Goal: Information Seeking & Learning: Find specific fact

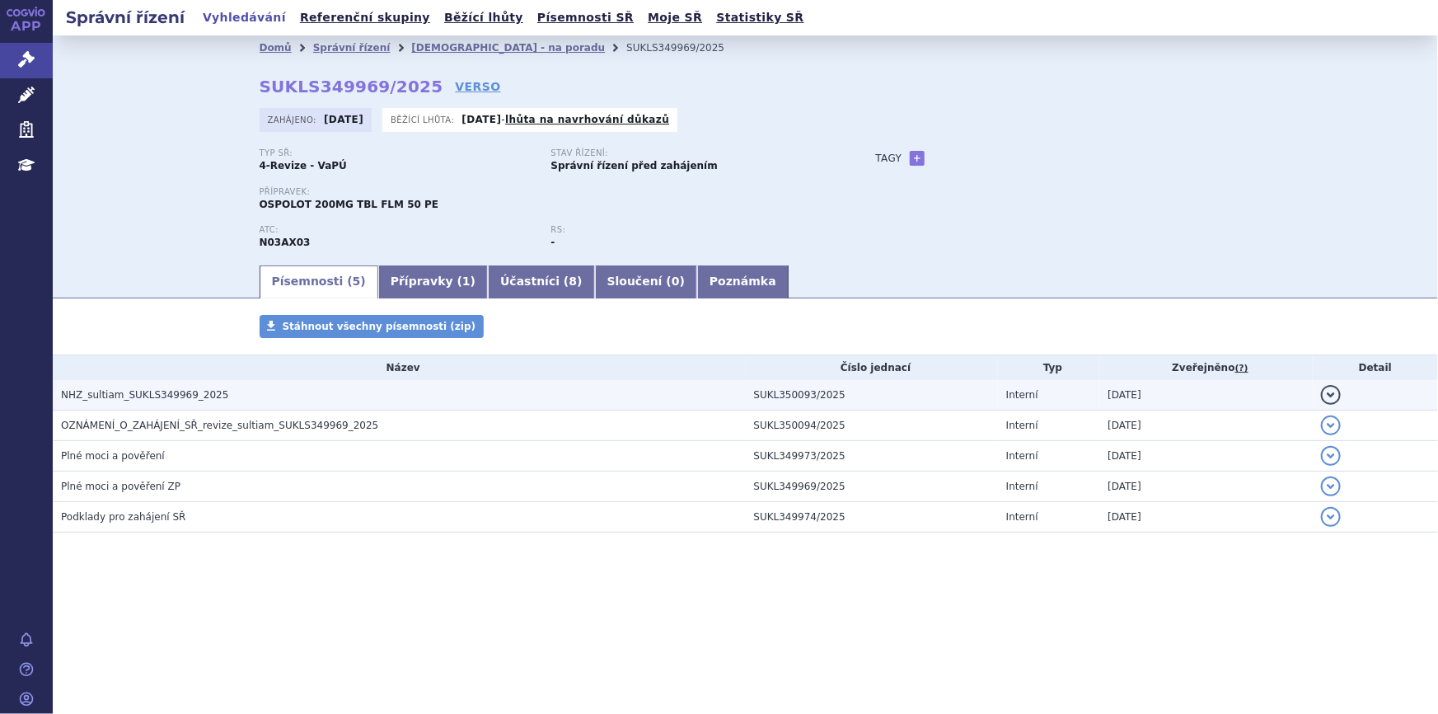
click at [225, 399] on h3 "NHZ_sultiam_SUKLS349969_2025" at bounding box center [403, 394] width 685 height 16
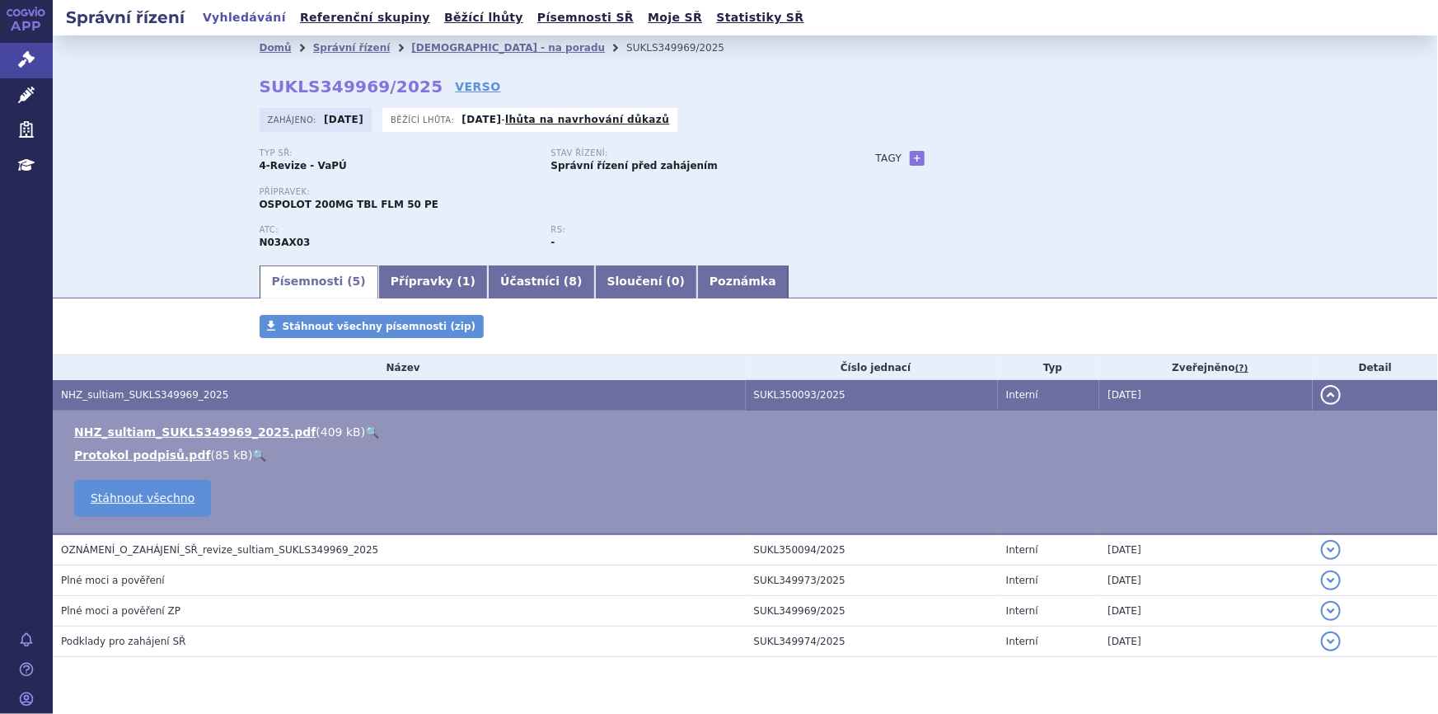
click at [365, 429] on link "🔍" at bounding box center [372, 431] width 14 height 13
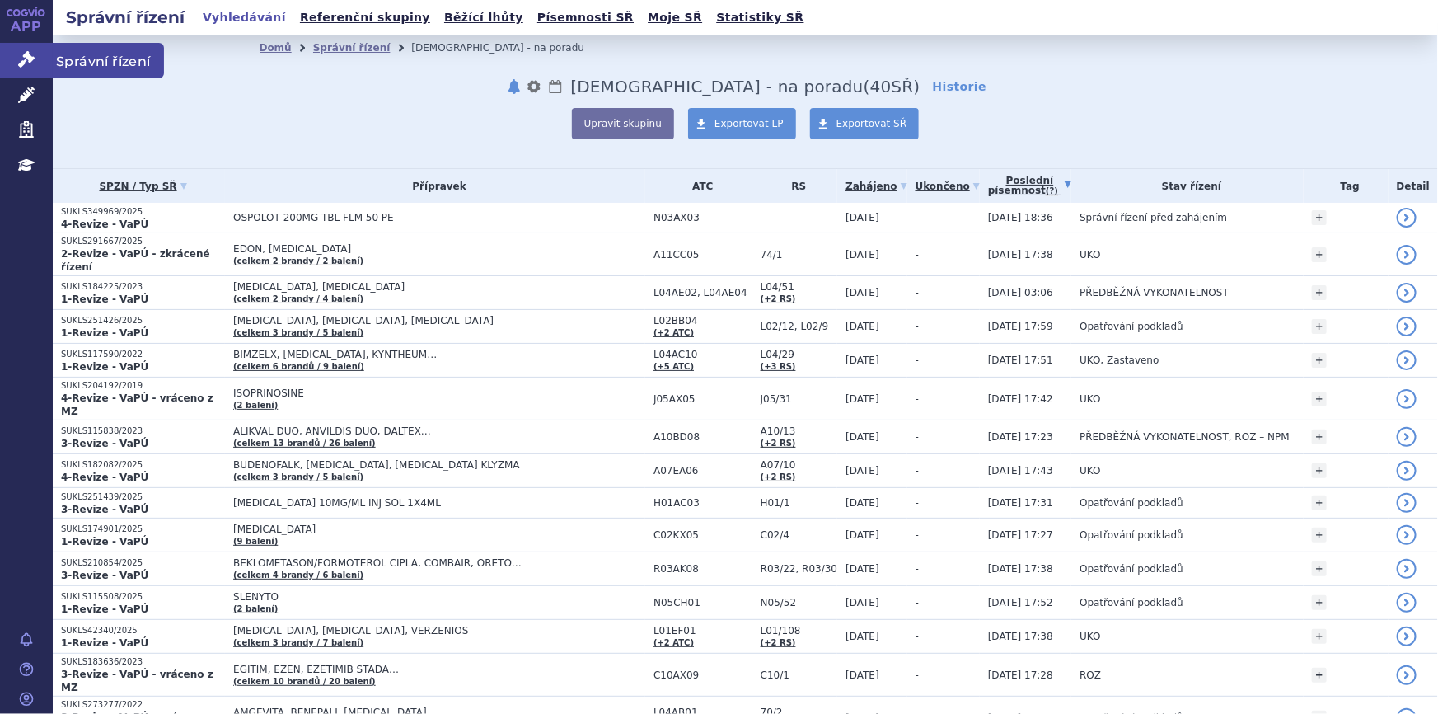
click at [28, 60] on icon at bounding box center [26, 59] width 16 height 16
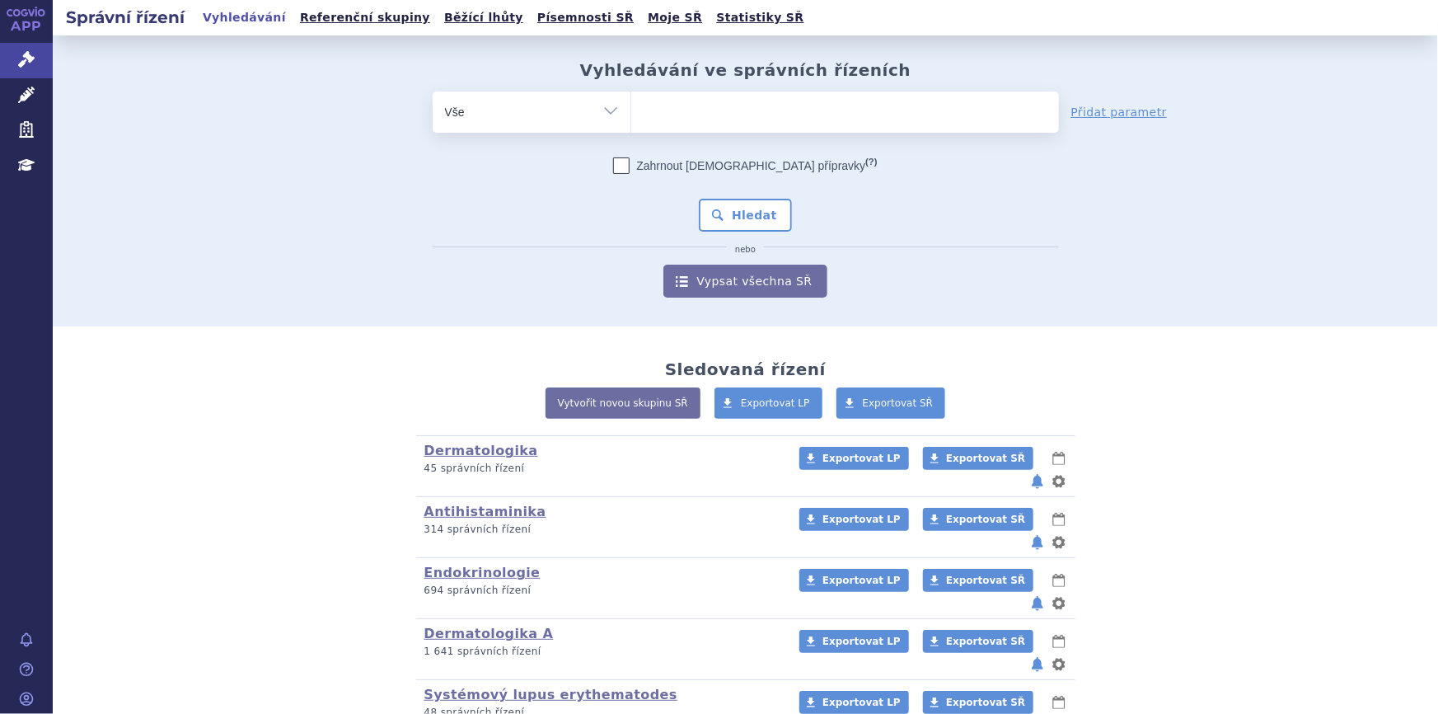
click at [732, 88] on div "Vyhledávání ve správních řízeních odstranit Vše Spisová značka Od" at bounding box center [746, 178] width 1038 height 237
click at [727, 124] on ul at bounding box center [845, 108] width 428 height 35
click at [631, 124] on select at bounding box center [630, 111] width 1 height 41
paste input "0209152"
type input "0209152"
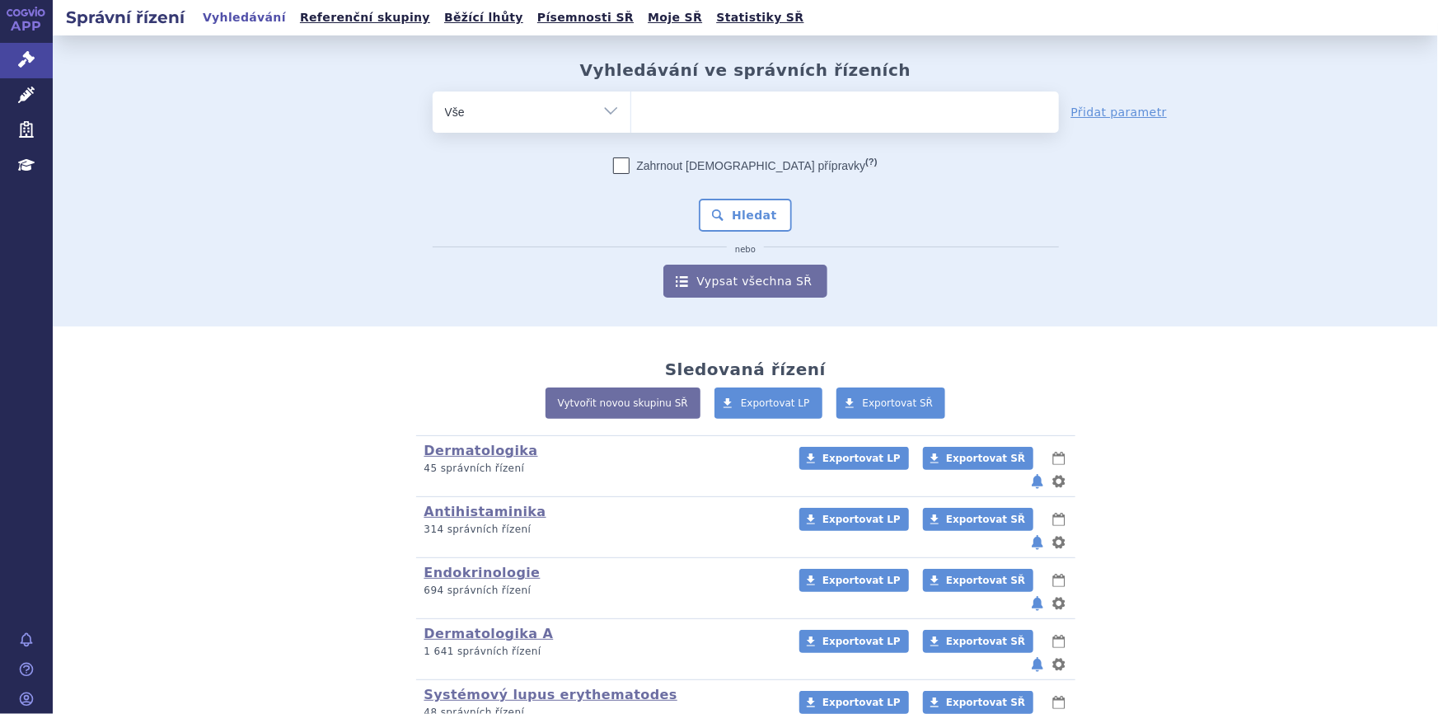
select select "0209152"
click at [24, 103] on link "Léčivé přípravky" at bounding box center [26, 95] width 53 height 35
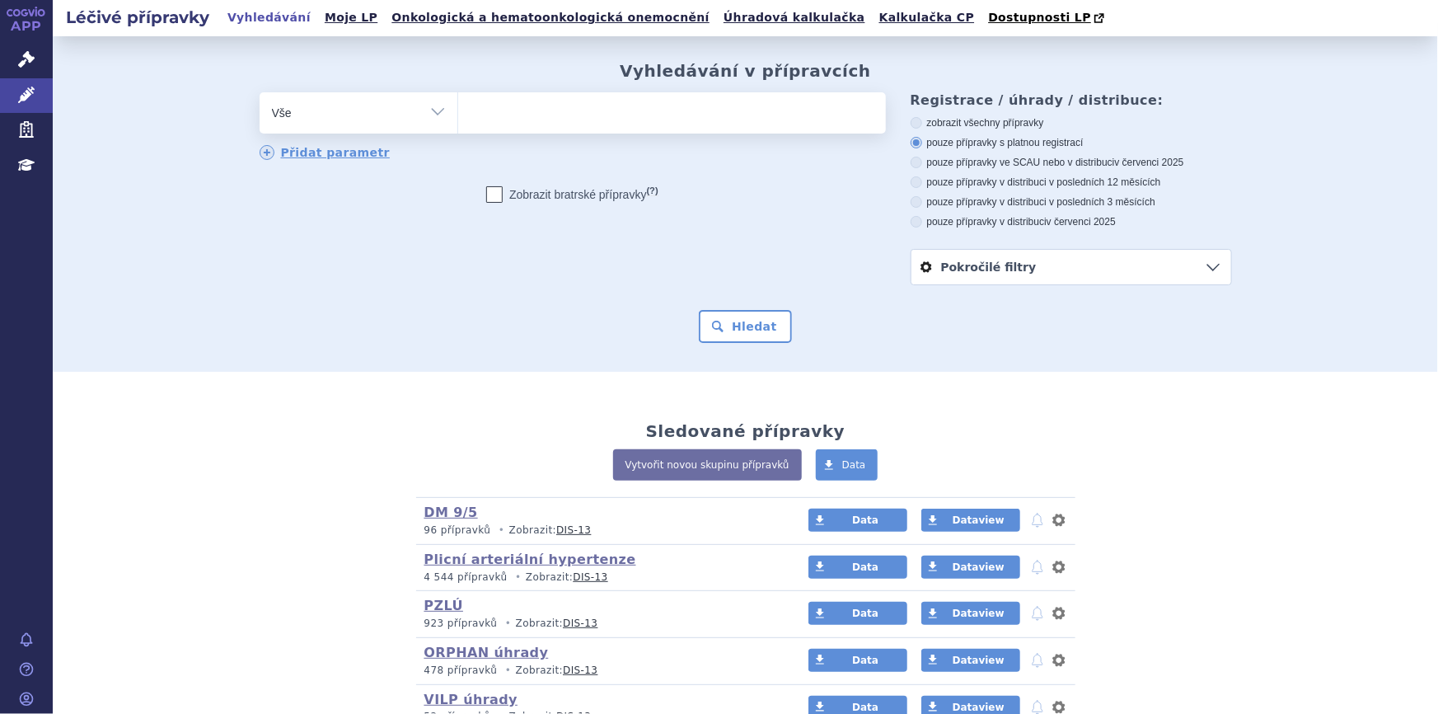
click at [576, 119] on ul at bounding box center [672, 109] width 428 height 35
click at [458, 119] on select at bounding box center [457, 111] width 1 height 41
paste input "0209152"
type input "0209152"
select select "0209152"
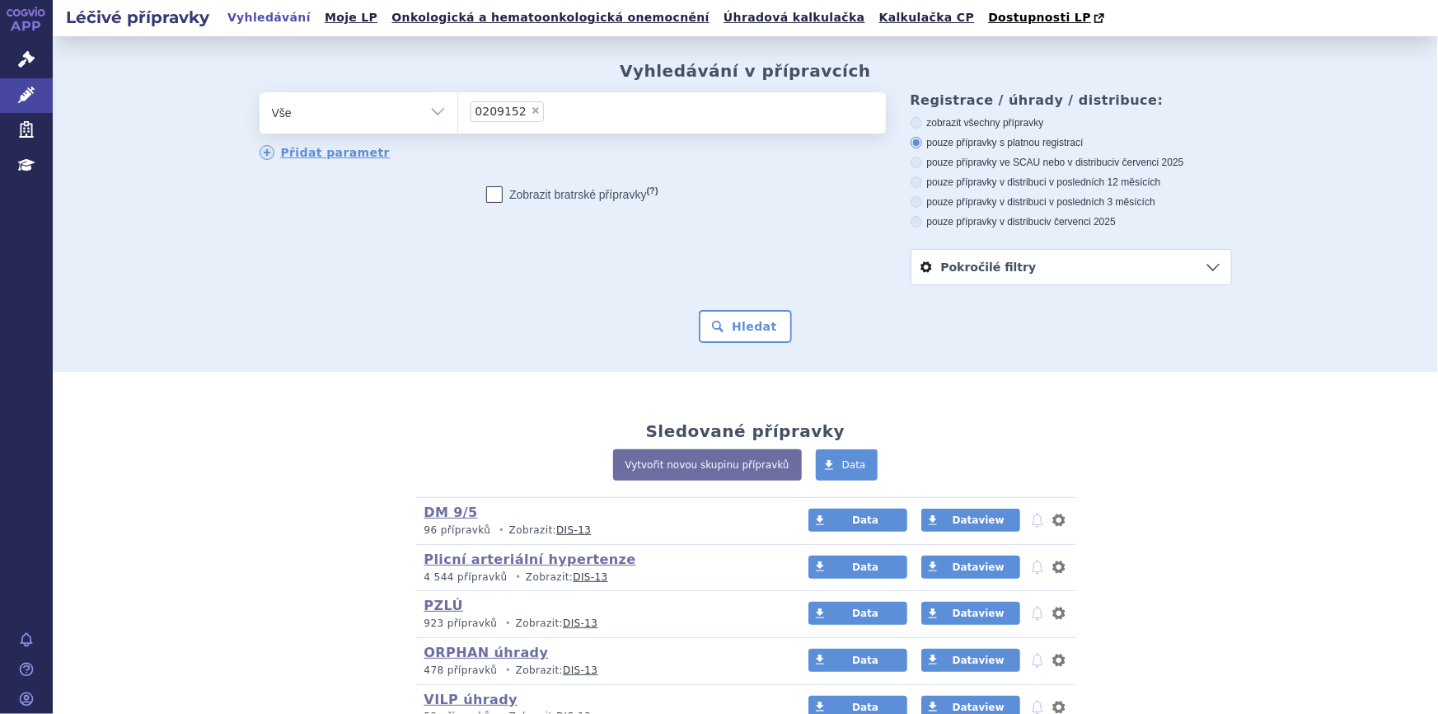
paste input "0209152"
type input "0209152"
click at [586, 118] on input "0209152 × 0209152" at bounding box center [583, 111] width 69 height 21
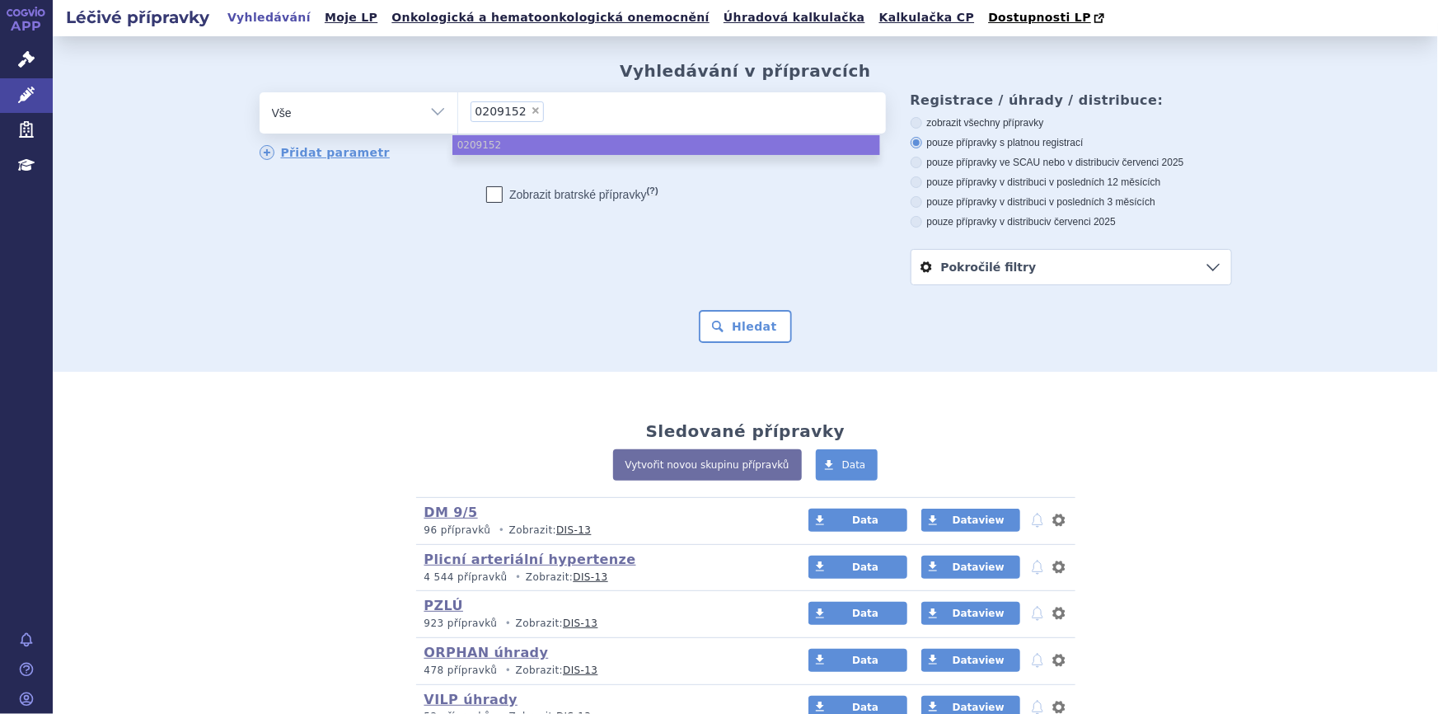
type input "0209152"
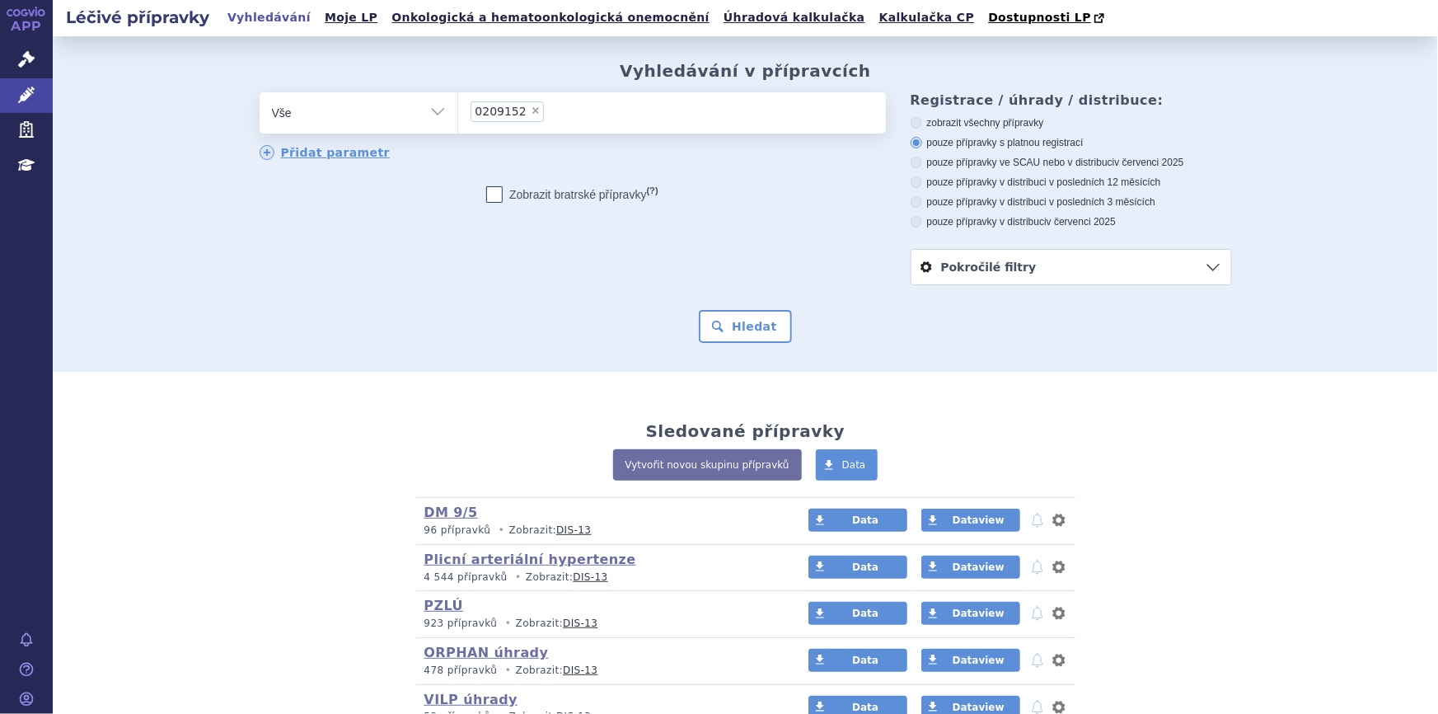
click at [617, 121] on ul "× 0209152" at bounding box center [672, 110] width 428 height 36
click at [458, 121] on select "0209152" at bounding box center [457, 111] width 1 height 41
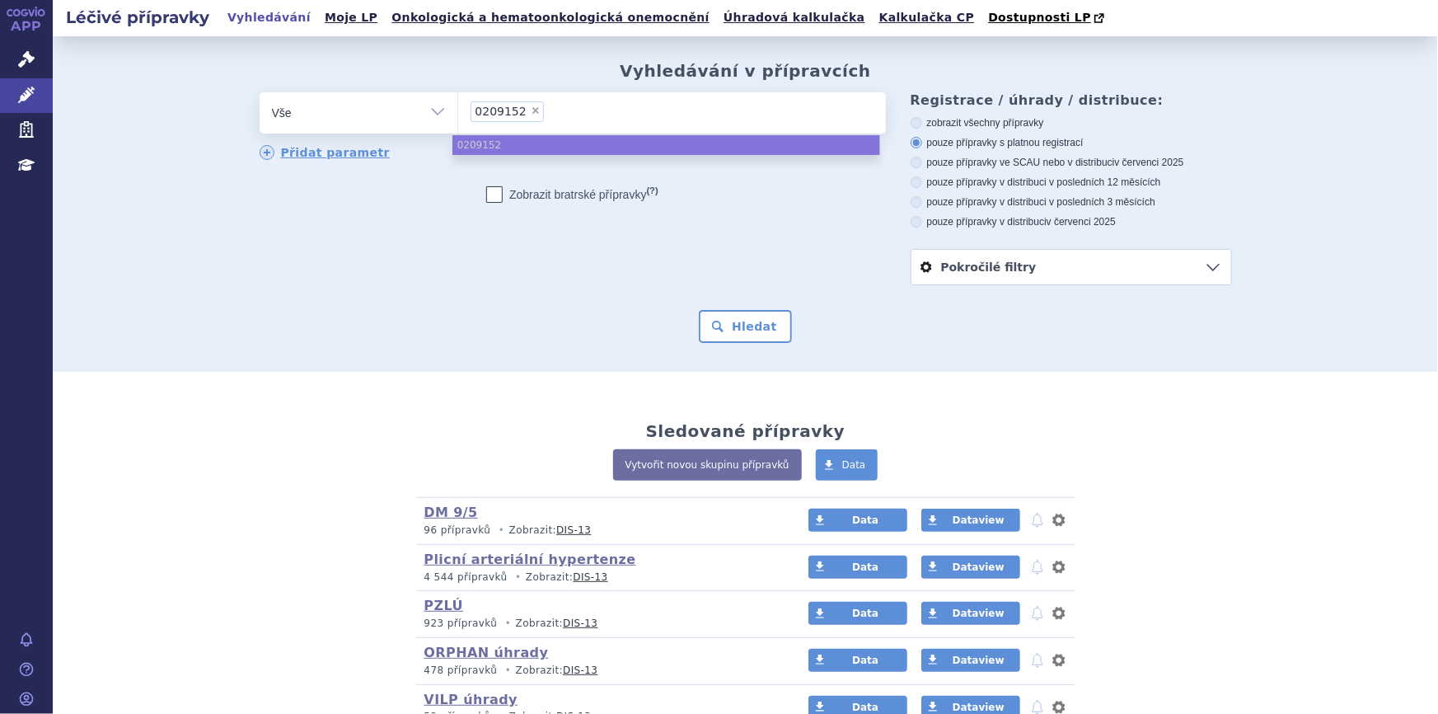
paste input "0209153"
type input "0209153"
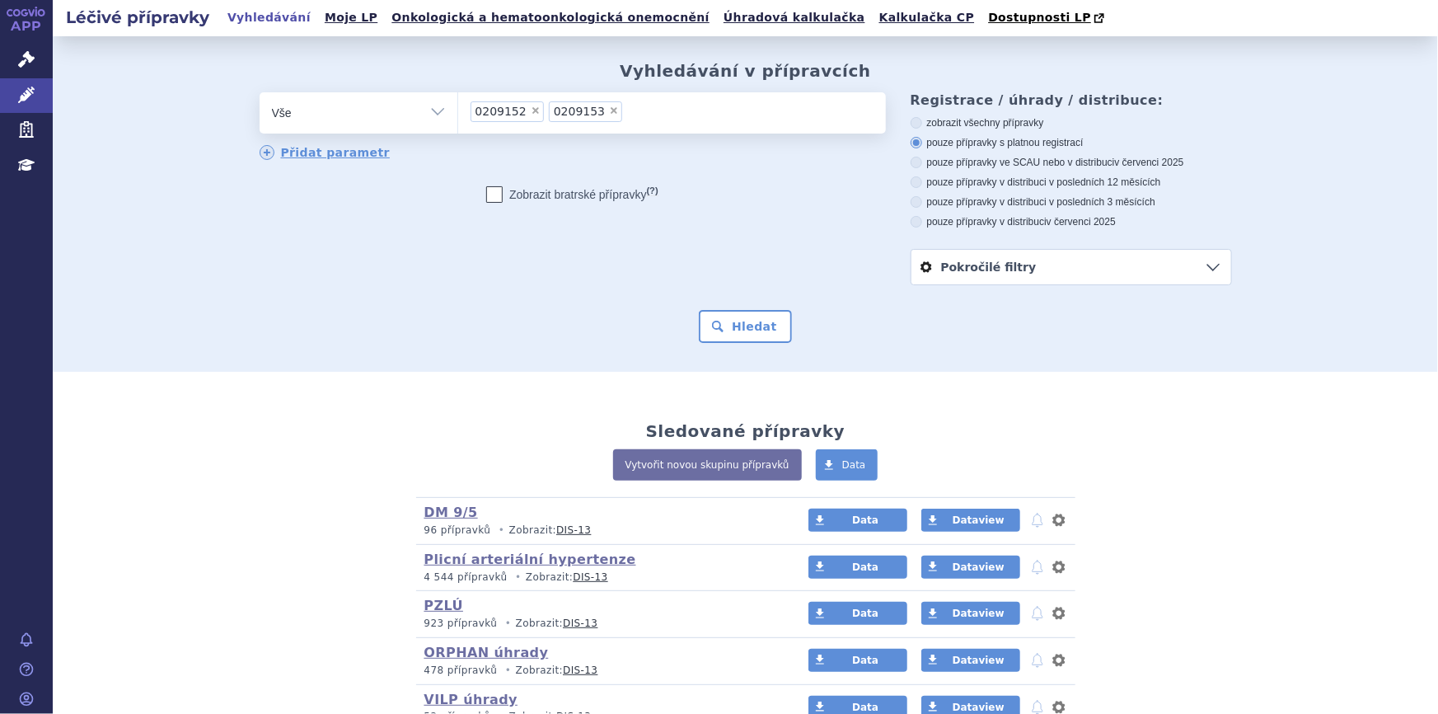
click at [715, 118] on ul "× 0209152 × 0209153" at bounding box center [672, 110] width 428 height 36
click at [458, 118] on select "0209152 0209153" at bounding box center [457, 111] width 1 height 41
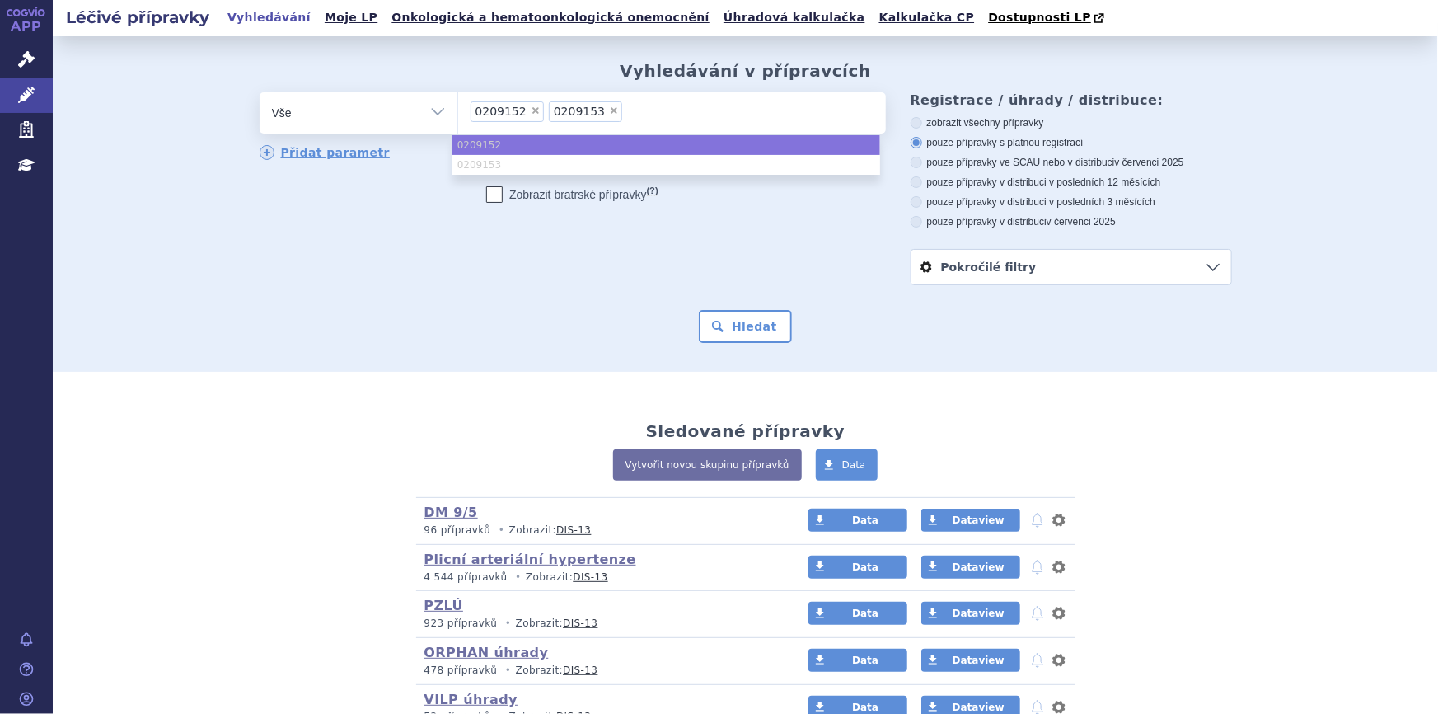
paste input "0255387"
type input "0255387"
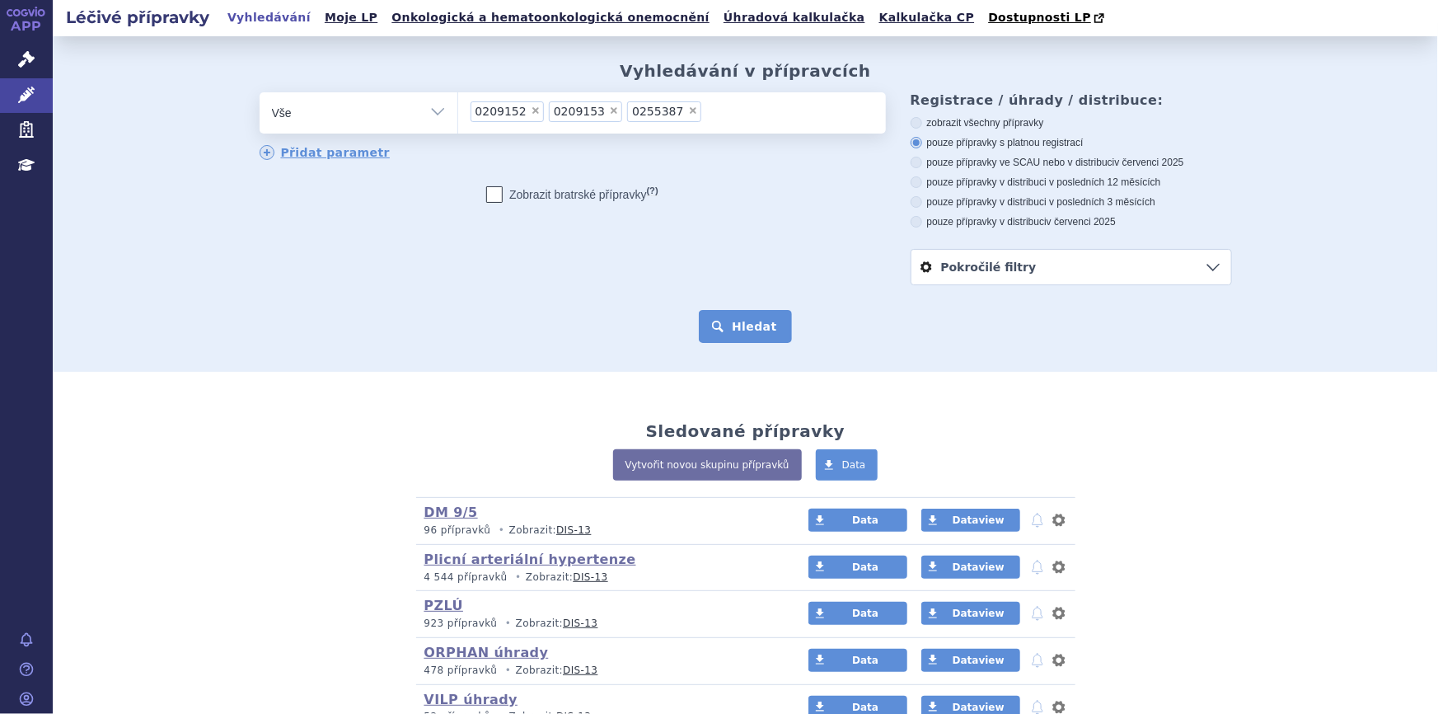
click at [742, 335] on button "Hledat" at bounding box center [745, 326] width 93 height 33
